Goal: Task Accomplishment & Management: Complete application form

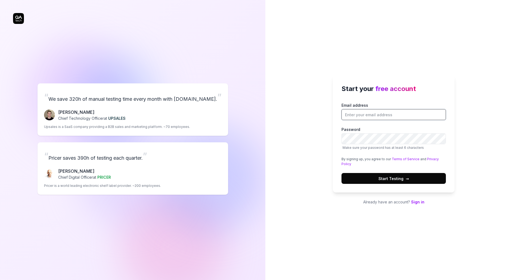
click at [394, 115] on input "Email address" at bounding box center [393, 114] width 104 height 11
type input "[PERSON_NAME][EMAIL_ADDRESS][DOMAIN_NAME]"
click at [341, 173] on button "Start Testing →" at bounding box center [393, 178] width 104 height 11
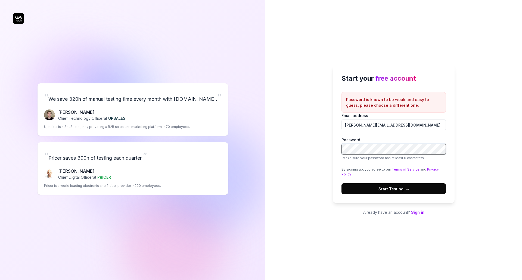
click at [0, 280] on com-1password-button at bounding box center [0, 280] width 0 height 0
click at [379, 154] on label "Password Make sure your password has at least 6 characters" at bounding box center [393, 149] width 104 height 24
click at [396, 189] on span "Start Testing →" at bounding box center [393, 189] width 30 height 6
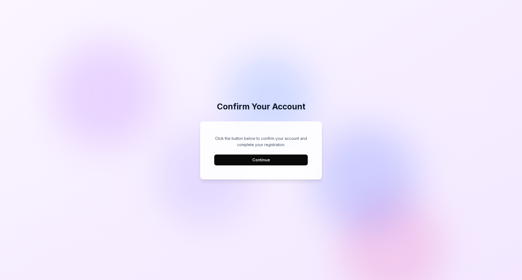
click at [268, 157] on button "Continue" at bounding box center [260, 160] width 93 height 11
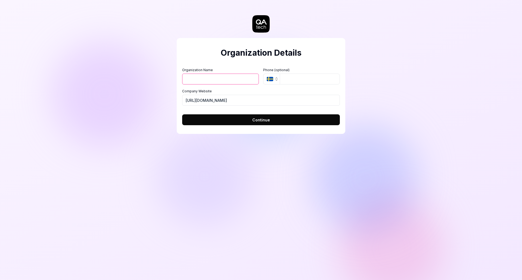
click at [211, 80] on input "Organization Name" at bounding box center [220, 79] width 77 height 11
type input "Imagen"
click at [270, 76] on button "SE" at bounding box center [271, 79] width 17 height 11
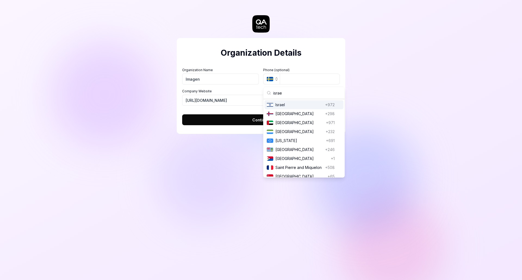
type input "israe"
click at [297, 107] on span "Israel" at bounding box center [299, 105] width 48 height 6
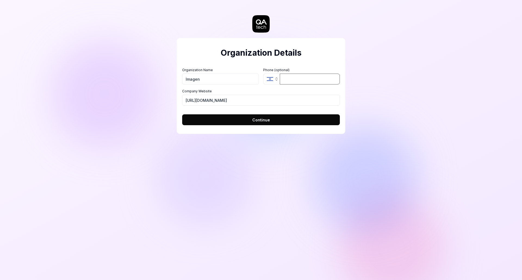
click at [296, 82] on input "tel" at bounding box center [310, 79] width 60 height 11
type input "052-702-0757"
click at [260, 120] on span "Continue" at bounding box center [261, 120] width 18 height 6
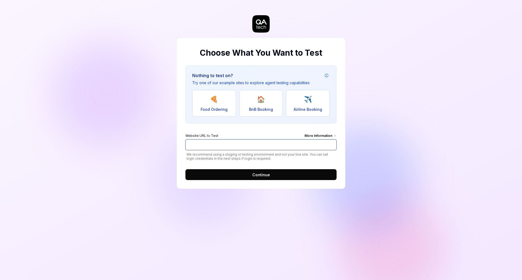
click at [233, 145] on input "Website URL to Test More Information" at bounding box center [260, 144] width 151 height 11
type input "[URL][DOMAIN_NAME]"
click button "Continue" at bounding box center [260, 174] width 151 height 11
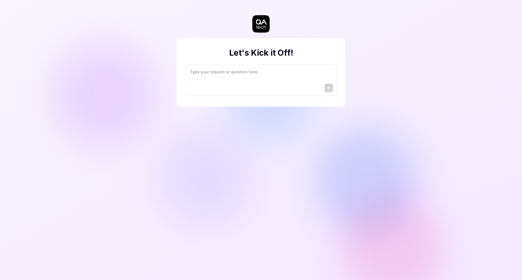
type textarea "*"
type textarea "I"
type textarea "*"
type textarea "I"
type textarea "*"
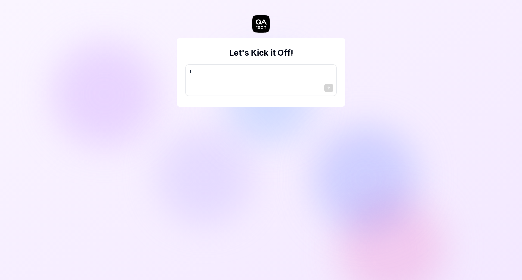
type textarea "I w"
type textarea "*"
type textarea "I wa"
type textarea "*"
type textarea "I wan"
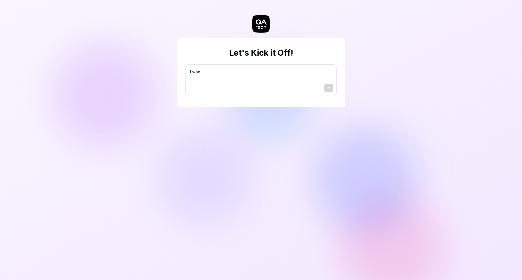
type textarea "*"
type textarea "I want"
type textarea "*"
type textarea "I want"
type textarea "*"
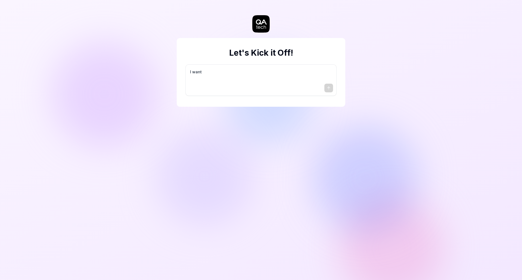
type textarea "I want a"
type textarea "*"
type textarea "I want a"
type textarea "*"
type textarea "I want a g"
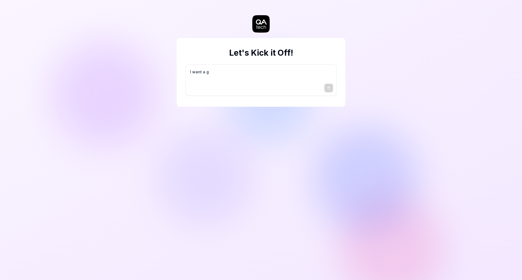
type textarea "*"
type textarea "I want a go"
type textarea "*"
type textarea "I want a goo"
type textarea "*"
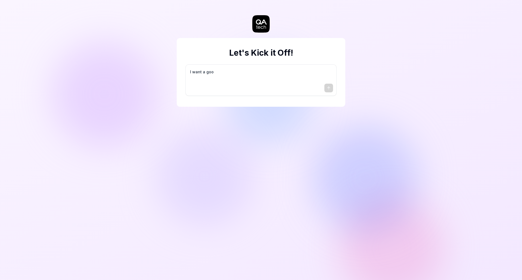
type textarea "I want a good"
type textarea "*"
type textarea "I want a good"
type textarea "*"
type textarea "I want a good t"
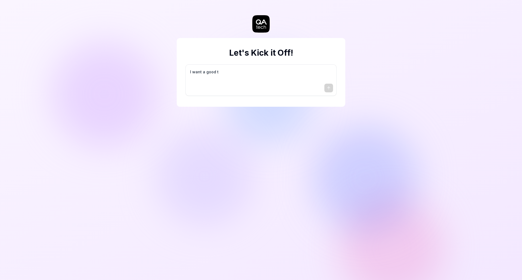
type textarea "*"
type textarea "I want a good te"
type textarea "*"
type textarea "I want a good tes"
type textarea "*"
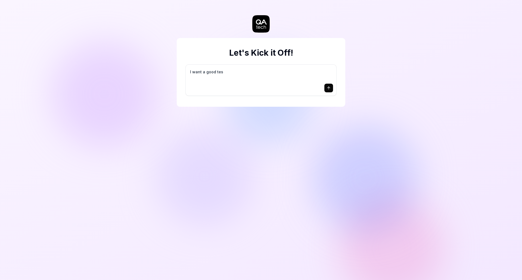
type textarea "I want a good test"
type textarea "*"
type textarea "I want a good test"
type textarea "*"
type textarea "I want a good test s"
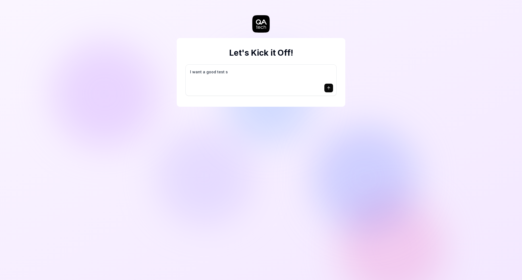
type textarea "*"
type textarea "I want a good test se"
type textarea "*"
type textarea "I want a good test set"
type textarea "*"
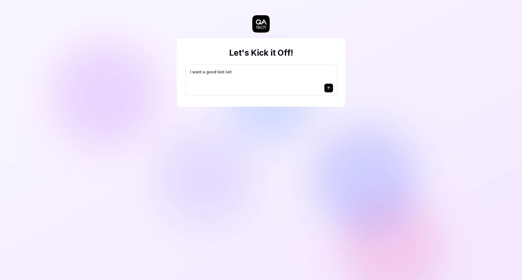
type textarea "I want a good test setu"
type textarea "*"
type textarea "I want a good test setup"
type textarea "*"
type textarea "I want a good test setup"
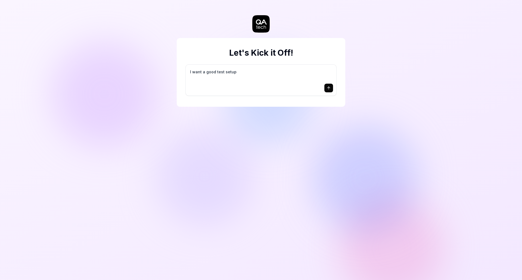
type textarea "*"
type textarea "I want a good test setup f"
type textarea "*"
type textarea "I want a good test setup fo"
type textarea "*"
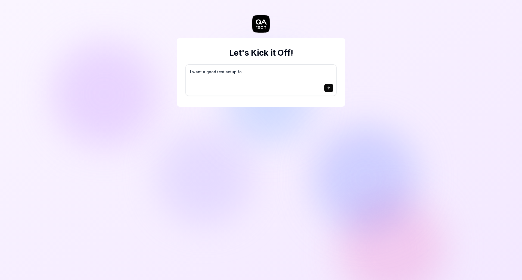
type textarea "I want a good test setup for"
type textarea "*"
type textarea "I want a good test setup for"
type textarea "*"
type textarea "I want a good test setup for m"
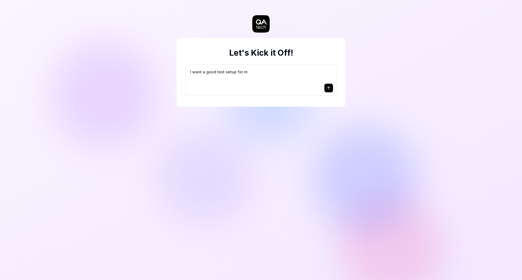
type textarea "*"
type textarea "I want a good test setup for my"
type textarea "*"
type textarea "I want a good test setup for my"
type textarea "*"
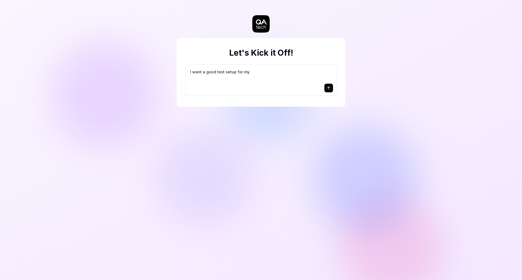
type textarea "I want a good test setup for my s"
type textarea "*"
type textarea "I want a good test setup for my si"
type textarea "*"
type textarea "I want a good test setup for my sit"
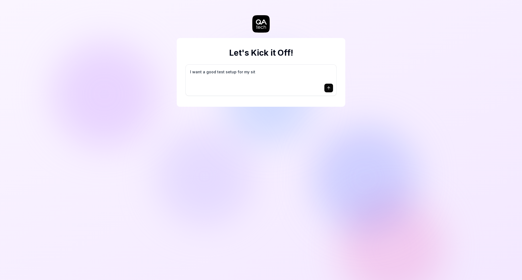
type textarea "*"
type textarea "I want a good test setup for my site"
type textarea "*"
type textarea "I want a good test setup for my site"
type textarea "*"
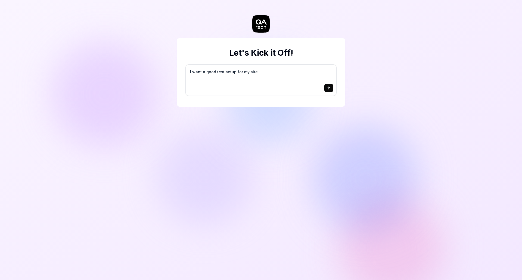
type textarea "I want a good test setup for my site -"
type textarea "*"
type textarea "I want a good test setup for my site -"
type textarea "*"
type textarea "I want a good test setup for my site - h"
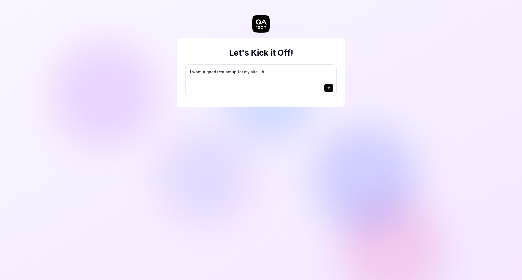
type textarea "*"
type textarea "I want a good test setup for my site - he"
type textarea "*"
type textarea "I want a good test setup for my site - hel"
type textarea "*"
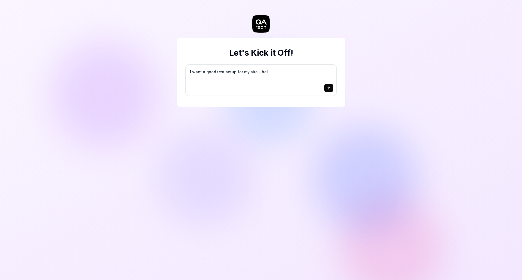
type textarea "I want a good test setup for my site - help"
type textarea "*"
type textarea "I want a good test setup for my site - help"
type textarea "*"
type textarea "I want a good test setup for my site - help m"
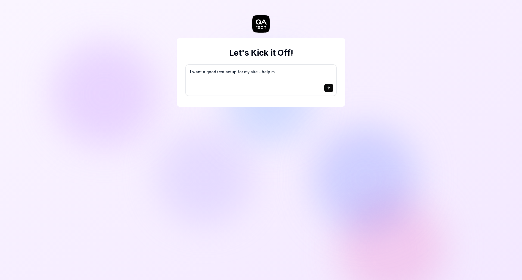
type textarea "*"
type textarea "I want a good test setup for my site - help me"
type textarea "*"
type textarea "I want a good test setup for my site - help me"
type textarea "*"
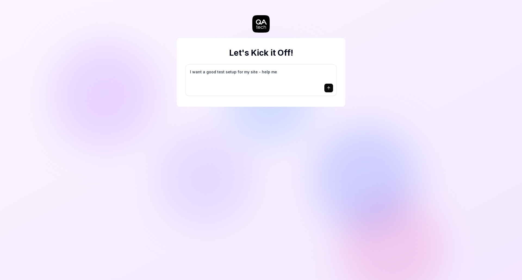
type textarea "I want a good test setup for my site - help me c"
type textarea "*"
type textarea "I want a good test setup for my site - help me cr"
type textarea "*"
type textarea "I want a good test setup for my site - help me cre"
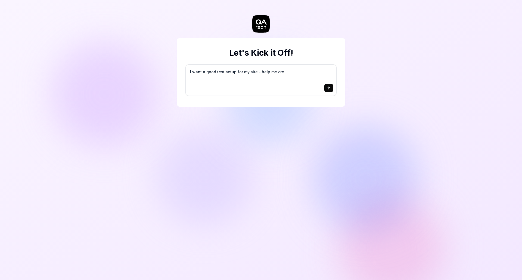
type textarea "*"
type textarea "I want a good test setup for my site - help me crea"
type textarea "*"
type textarea "I want a good test setup for my site - help me creat"
type textarea "*"
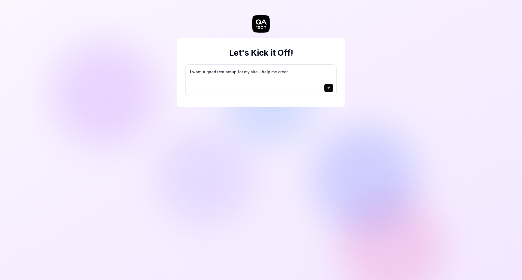
type textarea "I want a good test setup for my site - help me create"
type textarea "*"
type textarea "I want a good test setup for my site - help me create"
type textarea "*"
type textarea "I want a good test setup for my site - help me create t"
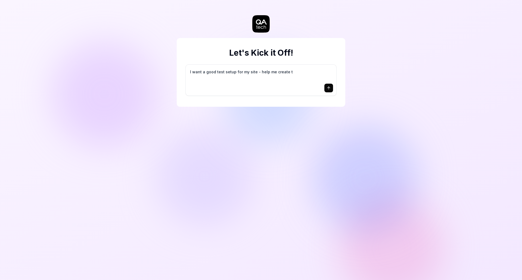
type textarea "*"
type textarea "I want a good test setup for my site - help me create th"
type textarea "*"
type textarea "I want a good test setup for my site - help me create the"
type textarea "*"
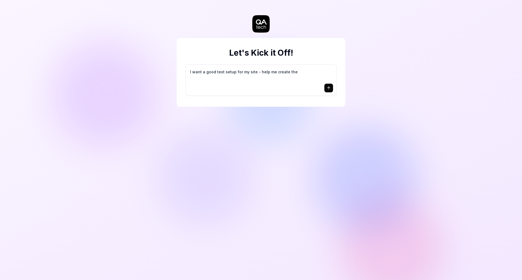
type textarea "I want a good test setup for my site - help me create the"
type textarea "*"
type textarea "I want a good test setup for my site - help me create the f"
type textarea "*"
type textarea "I want a good test setup for my site - help me create the fi"
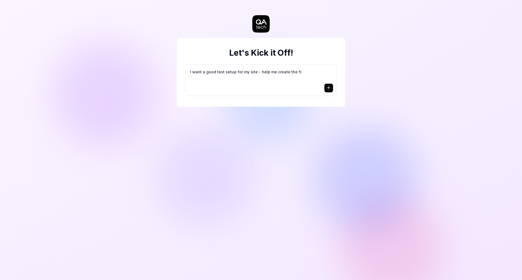
type textarea "*"
type textarea "I want a good test setup for my site - help me create the fir"
type textarea "*"
type textarea "I want a good test setup for my site - help me create the firs"
type textarea "*"
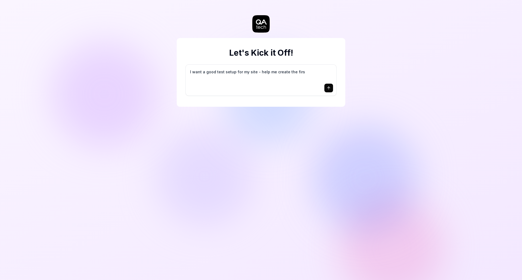
type textarea "I want a good test setup for my site - help me create the first"
type textarea "*"
type textarea "I want a good test setup for my site - help me create the first"
type textarea "*"
type textarea "I want a good test setup for my site - help me create the first 3"
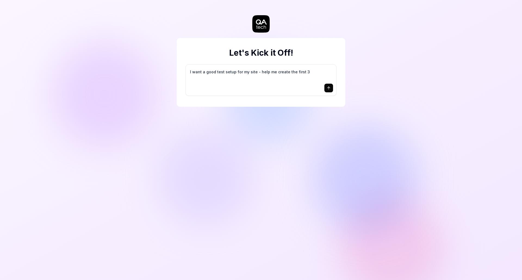
type textarea "*"
type textarea "I want a good test setup for my site - help me create the first 3-"
type textarea "*"
type textarea "I want a good test setup for my site - help me create the first 3-5"
type textarea "*"
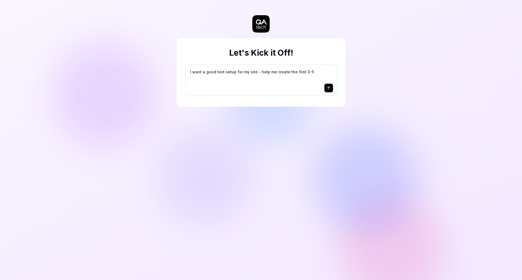
type textarea "I want a good test setup for my site - help me create the first 3-5"
type textarea "*"
type textarea "I want a good test setup for my site - help me create the first 3-5 t"
type textarea "*"
type textarea "I want a good test setup for my site - help me create the first 3-5 te"
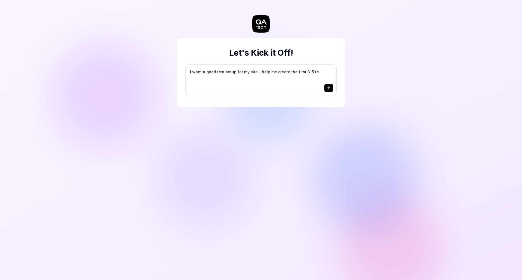
type textarea "*"
type textarea "I want a good test setup for my site - help me create the first 3-5 tes"
type textarea "*"
type textarea "I want a good test setup for my site - help me create the first 3-5 test"
type textarea "*"
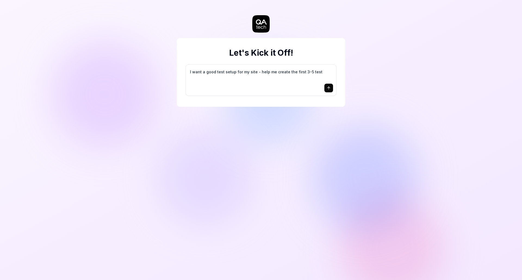
type textarea "I want a good test setup for my site - help me create the first 3-5 test"
type textarea "*"
type textarea "I want a good test setup for my site - help me create the first 3-5 test c"
type textarea "*"
type textarea "I want a good test setup for my site - help me create the first 3-5 test ca"
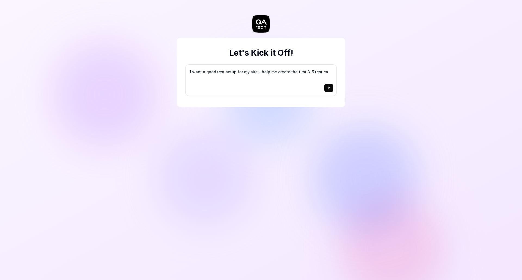
type textarea "*"
type textarea "I want a good test setup for my site - help me create the first 3-5 test cas"
type textarea "*"
type textarea "I want a good test setup for my site - help me create the first 3-5 test case"
type textarea "*"
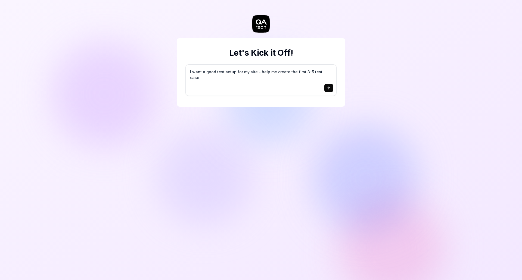
type textarea "I want a good test setup for my site - help me create the first 3-5 test cases"
click at [280, 74] on textarea "I want a good test setup for my site - help me create the first 3-5 test cases" at bounding box center [261, 75] width 144 height 14
type textarea "*"
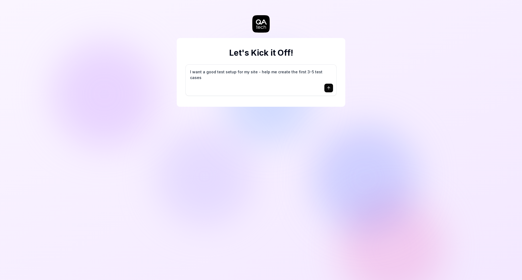
type textarea "t"
type textarea "*"
type textarea "go"
type textarea "*"
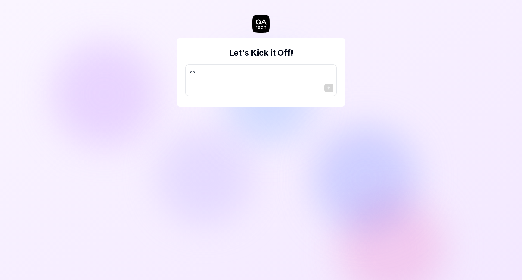
type textarea "go"
type textarea "*"
type textarea "go g"
type textarea "*"
type textarea "go go"
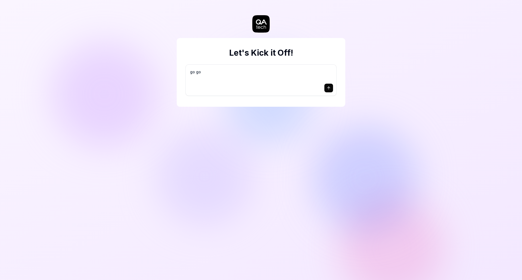
type textarea "*"
type textarea "go go"
type textarea "*"
type textarea "go go t"
type textarea "*"
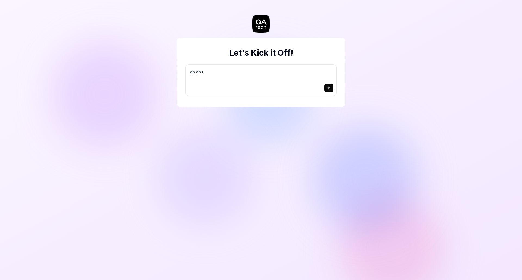
type textarea "go go"
type textarea "*"
type textarea "go go"
type textarea "*"
type textarea "go g"
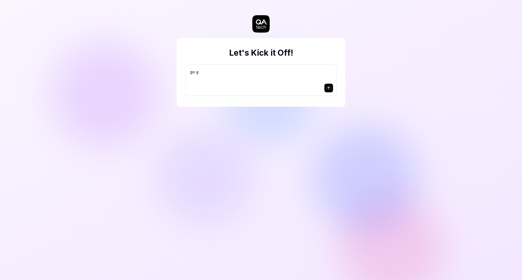
type textarea "*"
type textarea "go"
type textarea "*"
type textarea "go t"
type textarea "*"
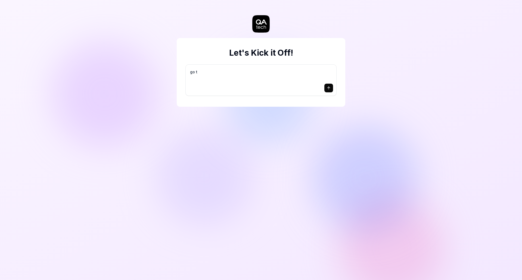
type textarea "go to"
type textarea "*"
type textarea "go to"
type textarea "*"
type textarea "go to i"
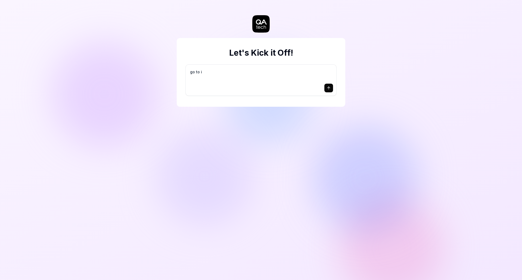
type textarea "*"
type textarea "go to ima"
type textarea "*"
type textarea "go to imag"
type textarea "*"
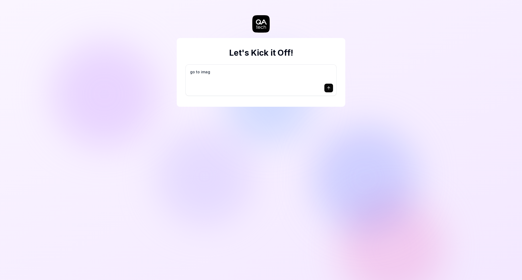
type textarea "go to image"
type textarea "*"
paste textarea "name="New Form""
click at [326, 88] on icon "submit" at bounding box center [328, 88] width 4 height 4
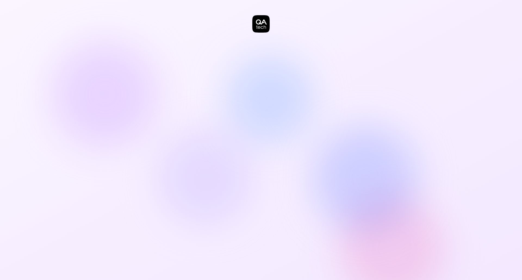
click at [167, 143] on div at bounding box center [261, 140] width 522 height 280
drag, startPoint x: 149, startPoint y: 97, endPoint x: 154, endPoint y: 93, distance: 6.6
click at [150, 96] on div at bounding box center [261, 140] width 522 height 280
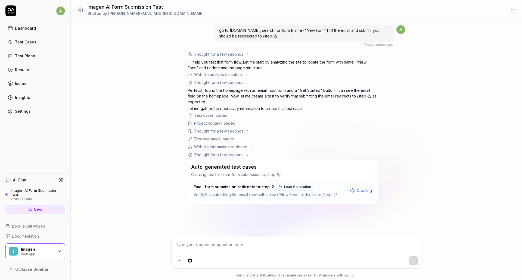
type textarea "*"
click at [27, 44] on div "Test Cases" at bounding box center [25, 42] width 21 height 6
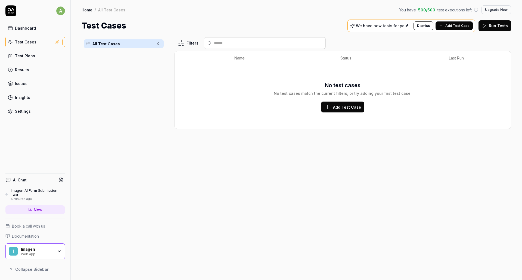
click at [30, 54] on div "Test Plans" at bounding box center [25, 56] width 20 height 6
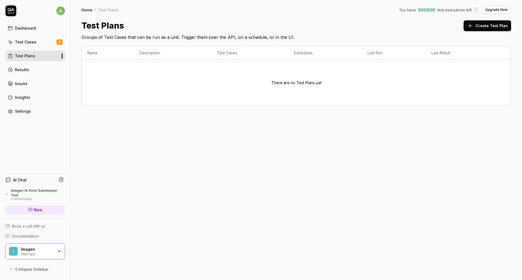
click at [21, 53] on div "Test Plans" at bounding box center [25, 56] width 20 height 6
click at [23, 45] on div "Test Cases" at bounding box center [25, 42] width 21 height 6
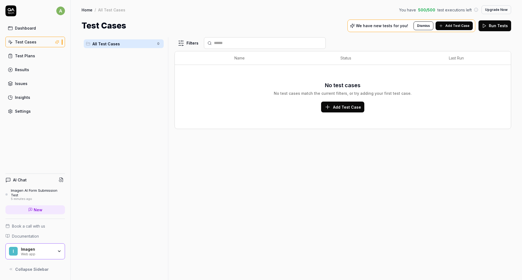
click at [335, 101] on div "No test cases No test cases match the current filters, or try adding your first…" at bounding box center [342, 96] width 325 height 31
click at [337, 107] on span "Add Test Case" at bounding box center [347, 107] width 28 height 6
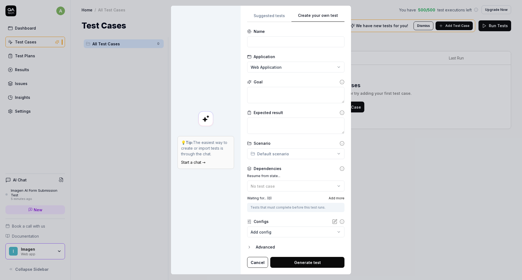
click at [268, 17] on div "**********" at bounding box center [261, 140] width 522 height 280
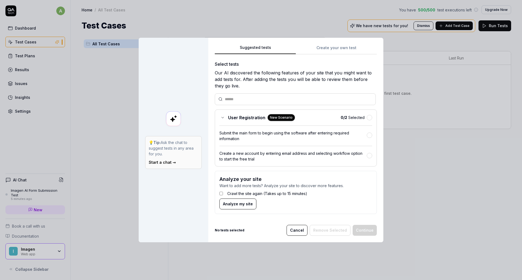
click at [297, 231] on button "Cancel" at bounding box center [296, 230] width 21 height 11
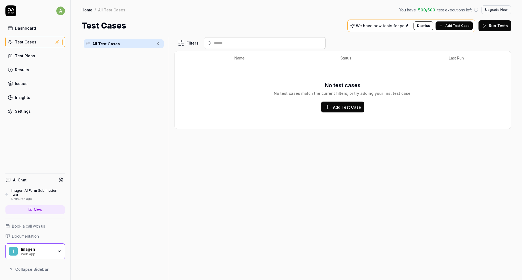
click at [25, 26] on div "Dashboard" at bounding box center [25, 28] width 21 height 6
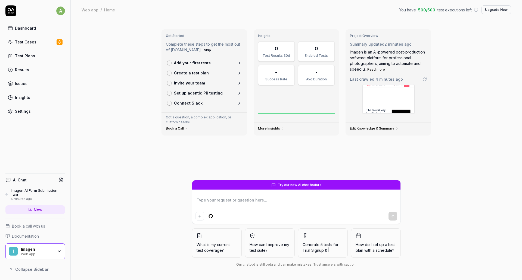
click at [26, 44] on div "Test Cases" at bounding box center [25, 42] width 21 height 6
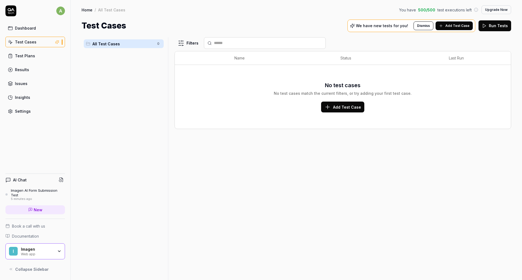
click at [38, 191] on div "Imagen AI Form Submission Test" at bounding box center [38, 192] width 54 height 9
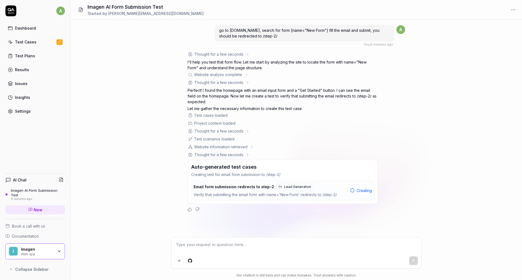
click at [250, 189] on div "Email form submission redirects to step-2 Lead Generation" at bounding box center [253, 187] width 120 height 8
click at [287, 188] on span "Lead Generation" at bounding box center [297, 187] width 27 height 5
type textarea "*"
